Goal: Information Seeking & Learning: Learn about a topic

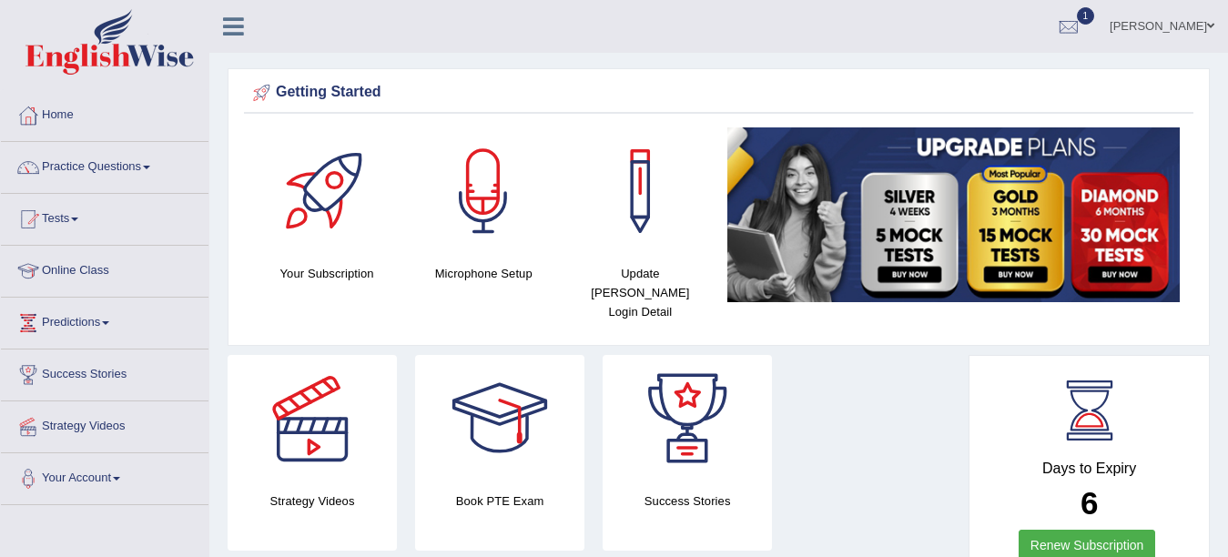
click at [136, 170] on link "Practice Questions" at bounding box center [105, 165] width 208 height 46
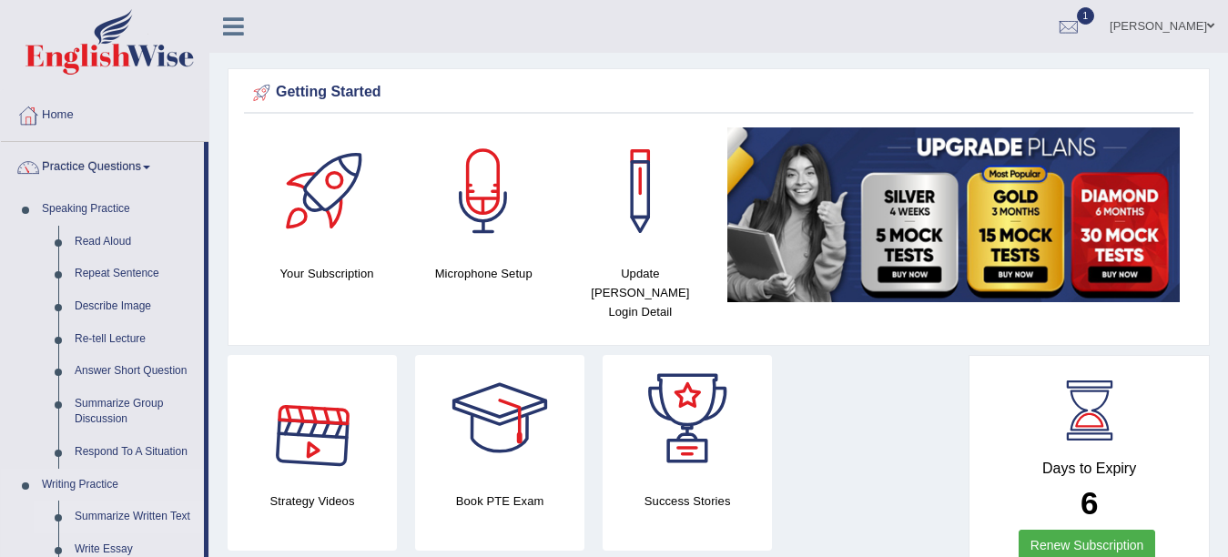
click at [153, 512] on link "Summarize Written Text" at bounding box center [134, 517] width 137 height 33
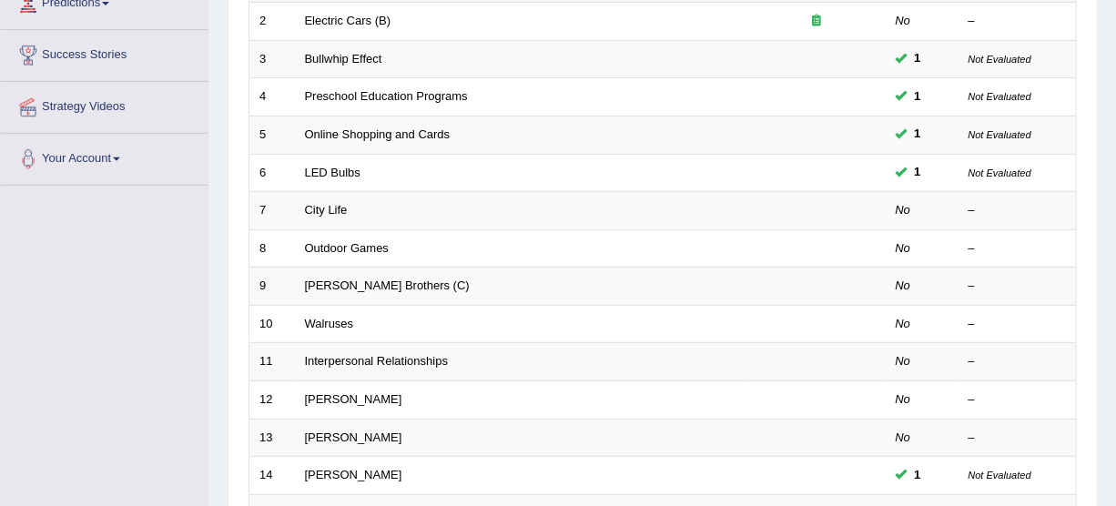
scroll to position [410, 0]
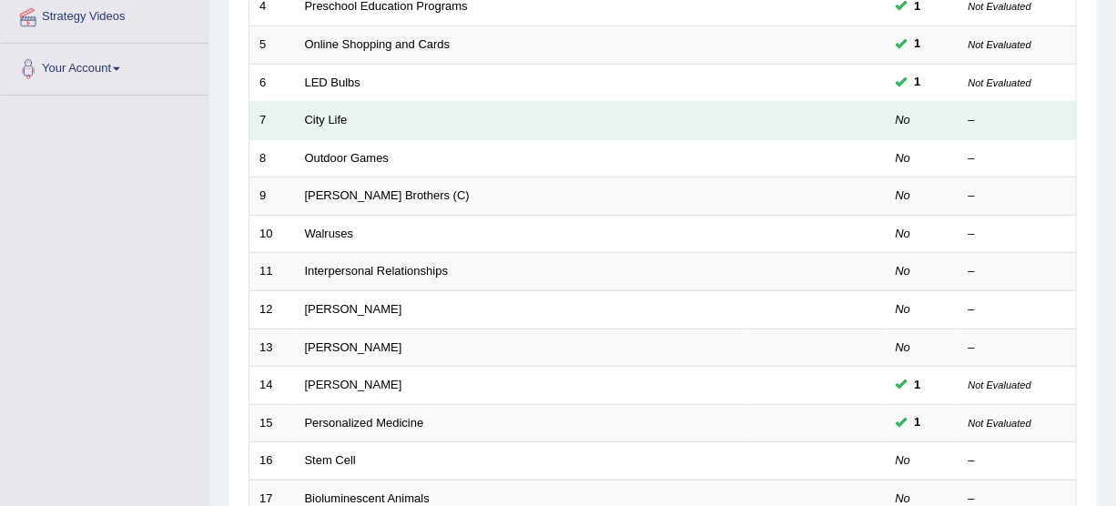
click at [438, 111] on td "City Life" at bounding box center [522, 121] width 454 height 38
click at [338, 116] on link "City Life" at bounding box center [326, 120] width 43 height 14
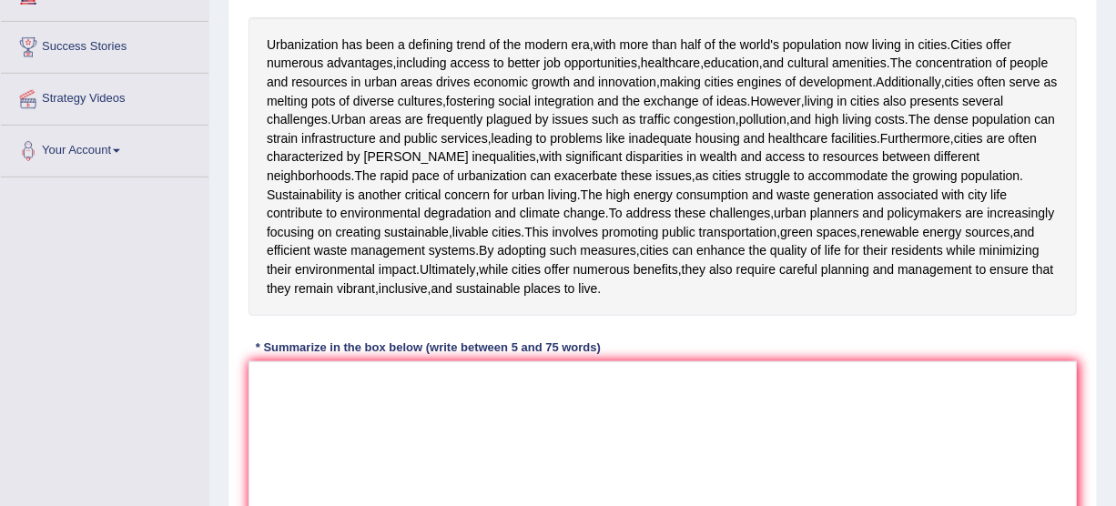
scroll to position [325, 0]
